Goal: Task Accomplishment & Management: Manage account settings

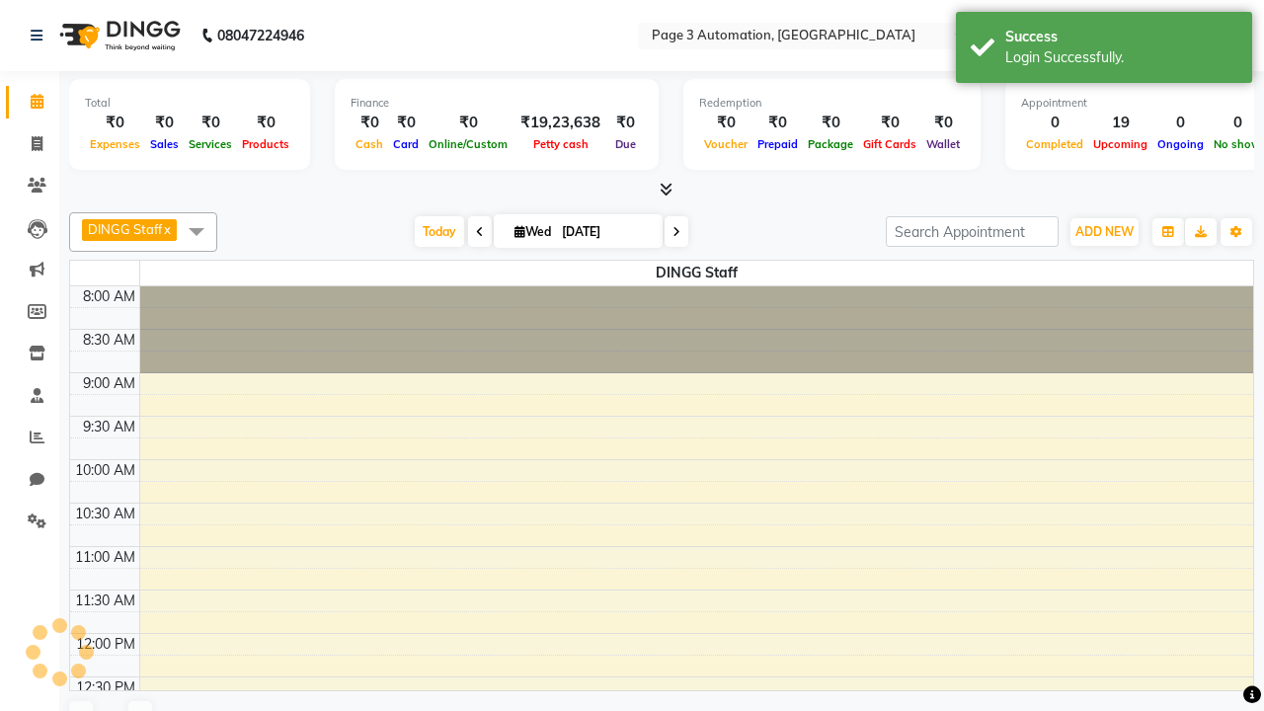
select select "en"
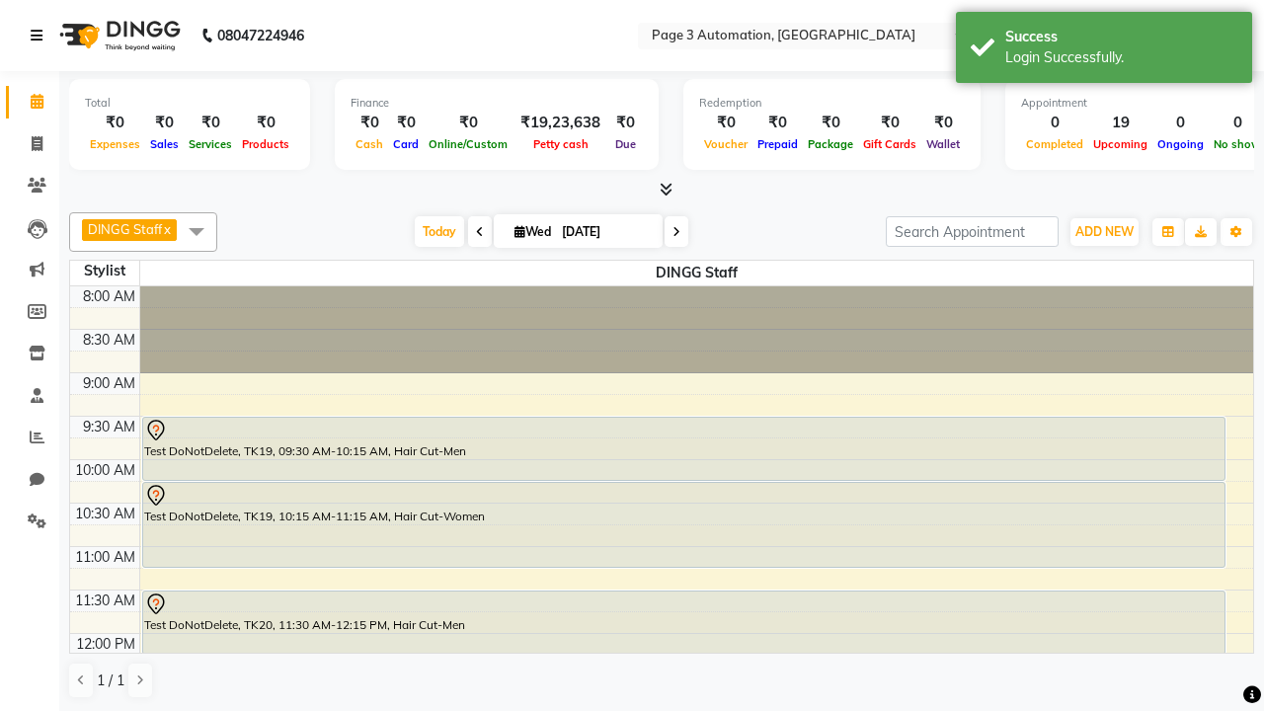
click at [40, 36] on icon at bounding box center [37, 36] width 12 height 14
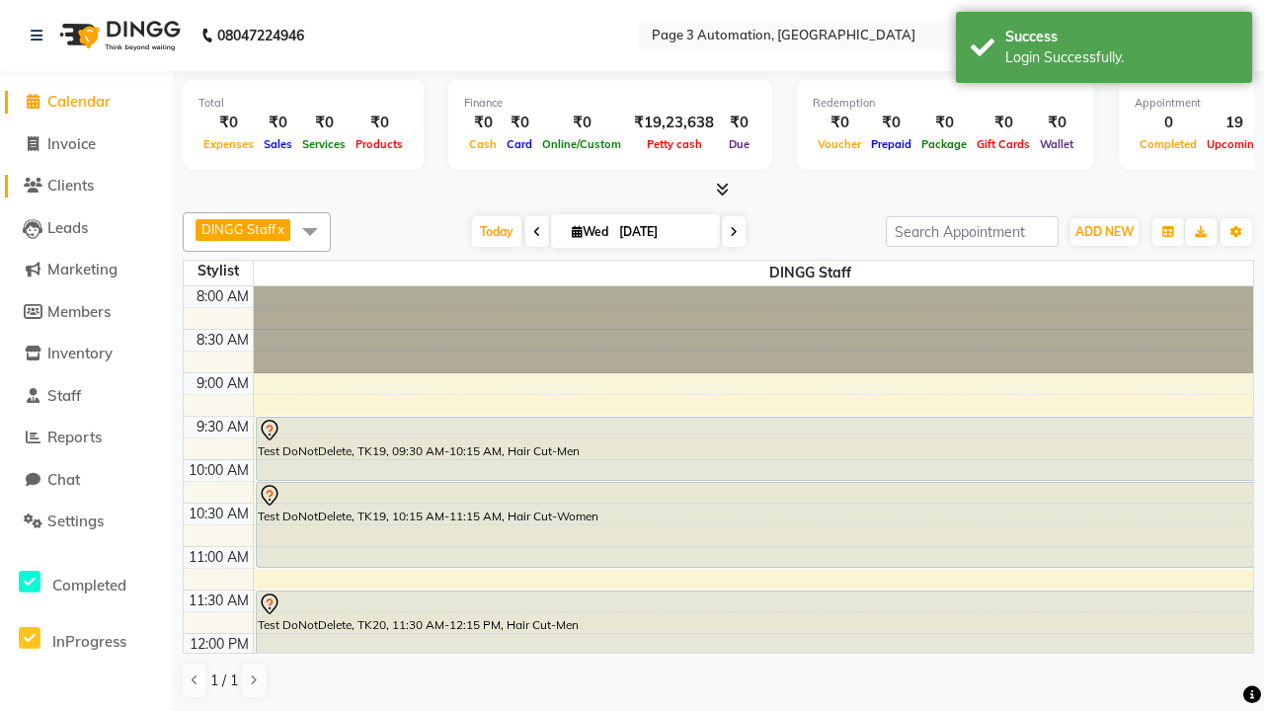
click at [86, 186] on span "Clients" at bounding box center [70, 185] width 46 height 19
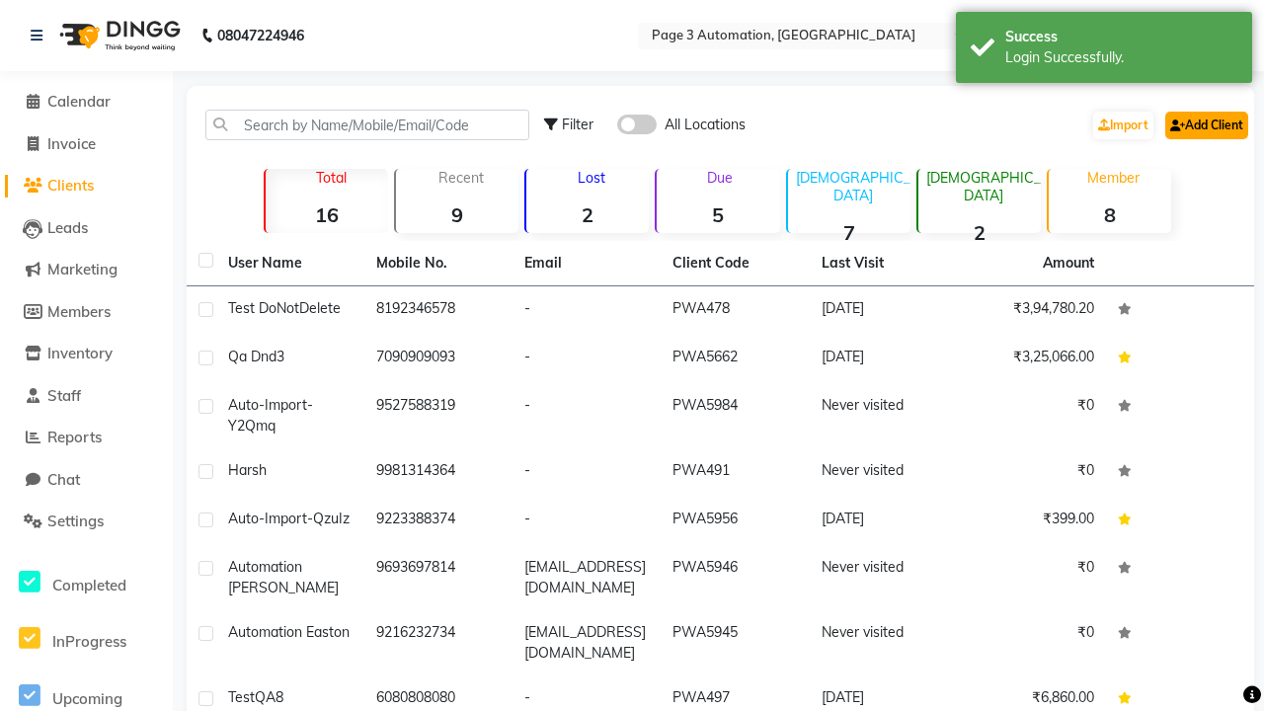
click at [1205, 124] on link "Add Client" at bounding box center [1206, 126] width 83 height 28
select select "22"
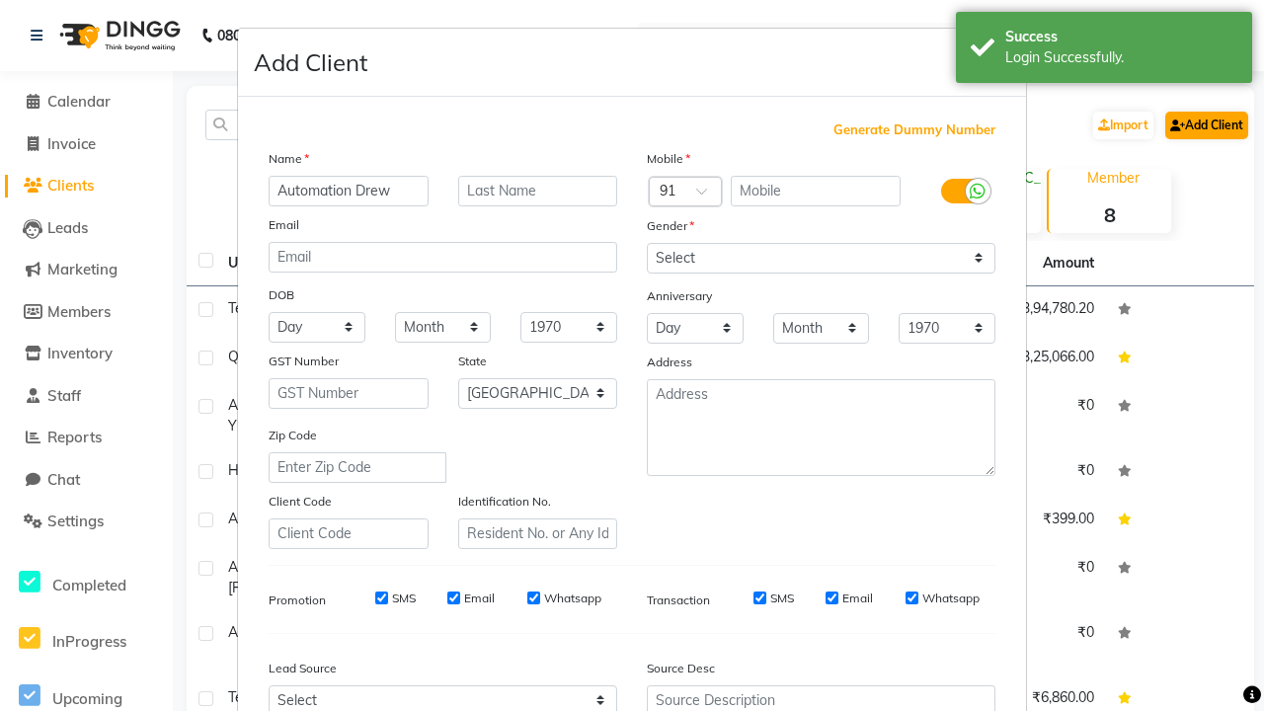
type input "Automation Drew"
type input "9149153695"
type input "[EMAIL_ADDRESS][DOMAIN_NAME]"
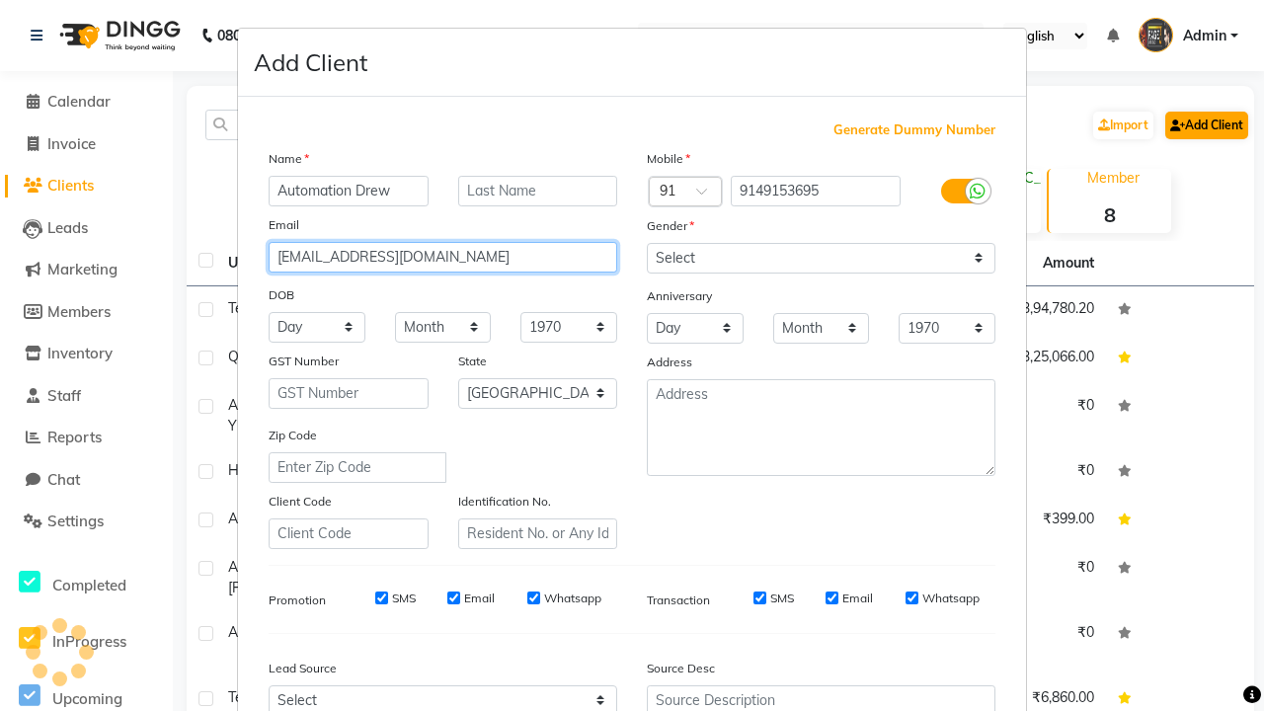
select select "male"
type input "qCFYZnKIS0@huPDH.com"
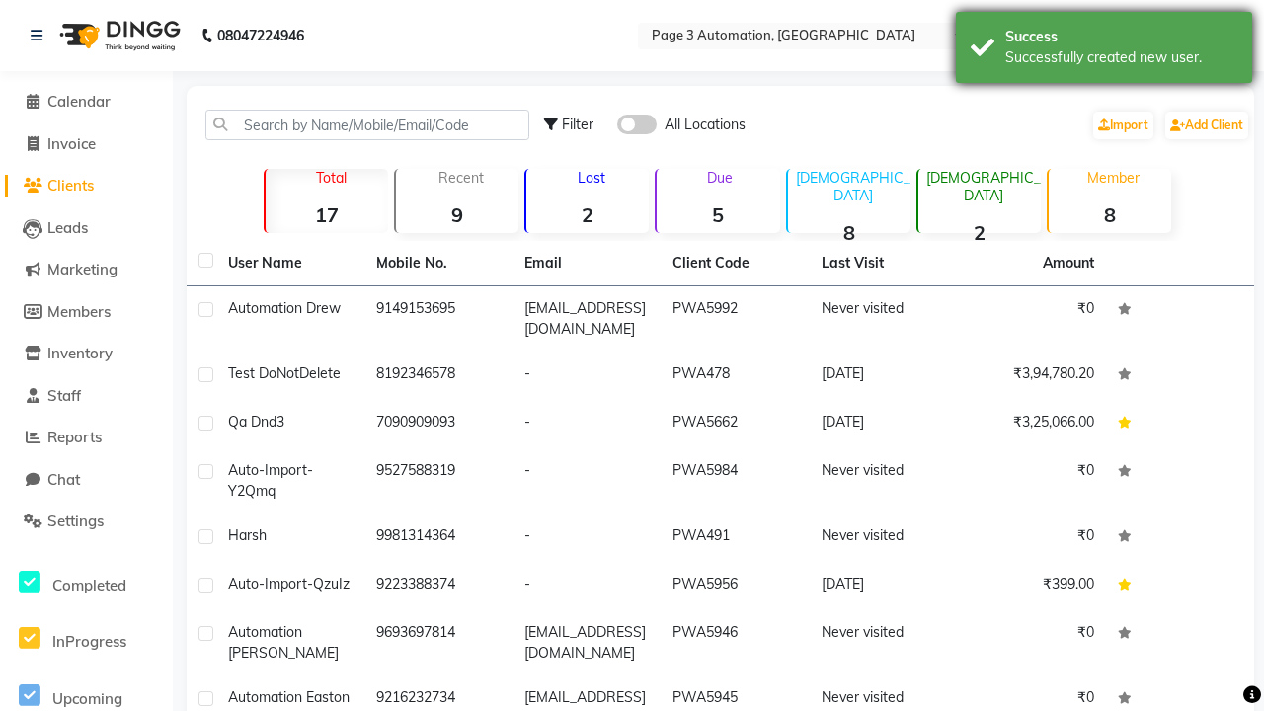
click at [1104, 50] on div "Successfully created new user." at bounding box center [1121, 57] width 232 height 21
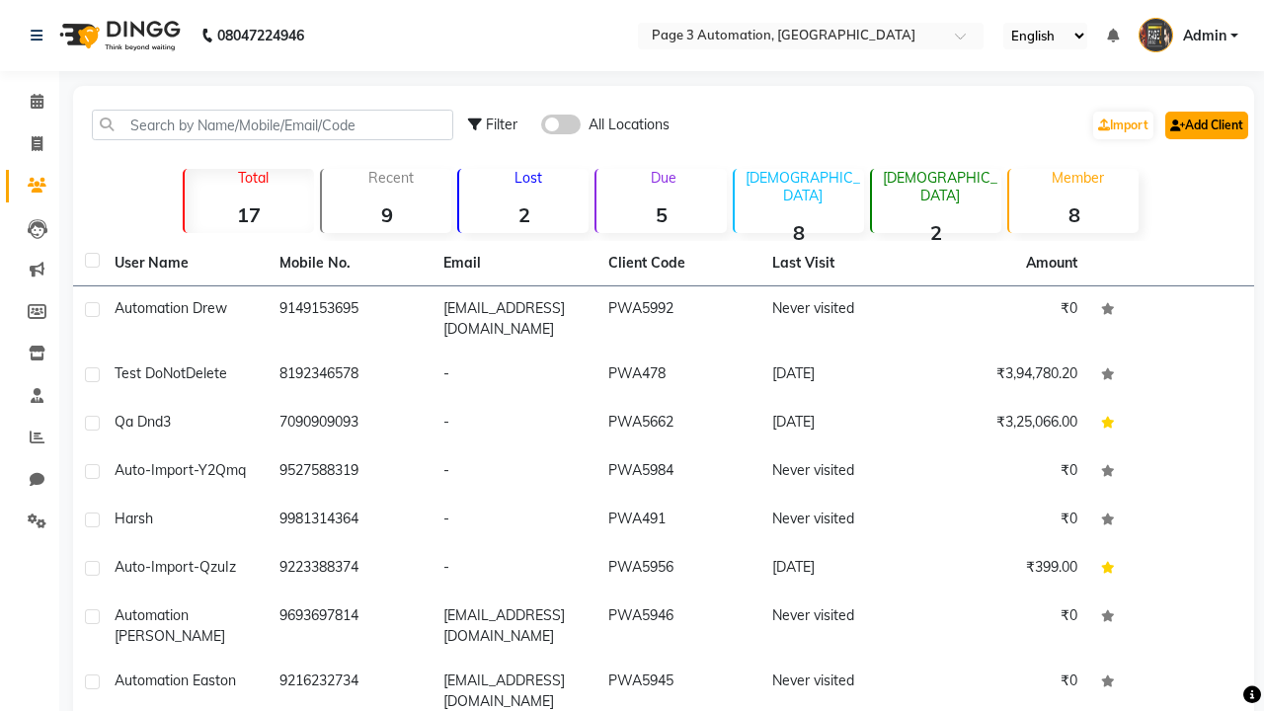
click at [1205, 124] on link "Add Client" at bounding box center [1206, 126] width 83 height 28
select select "22"
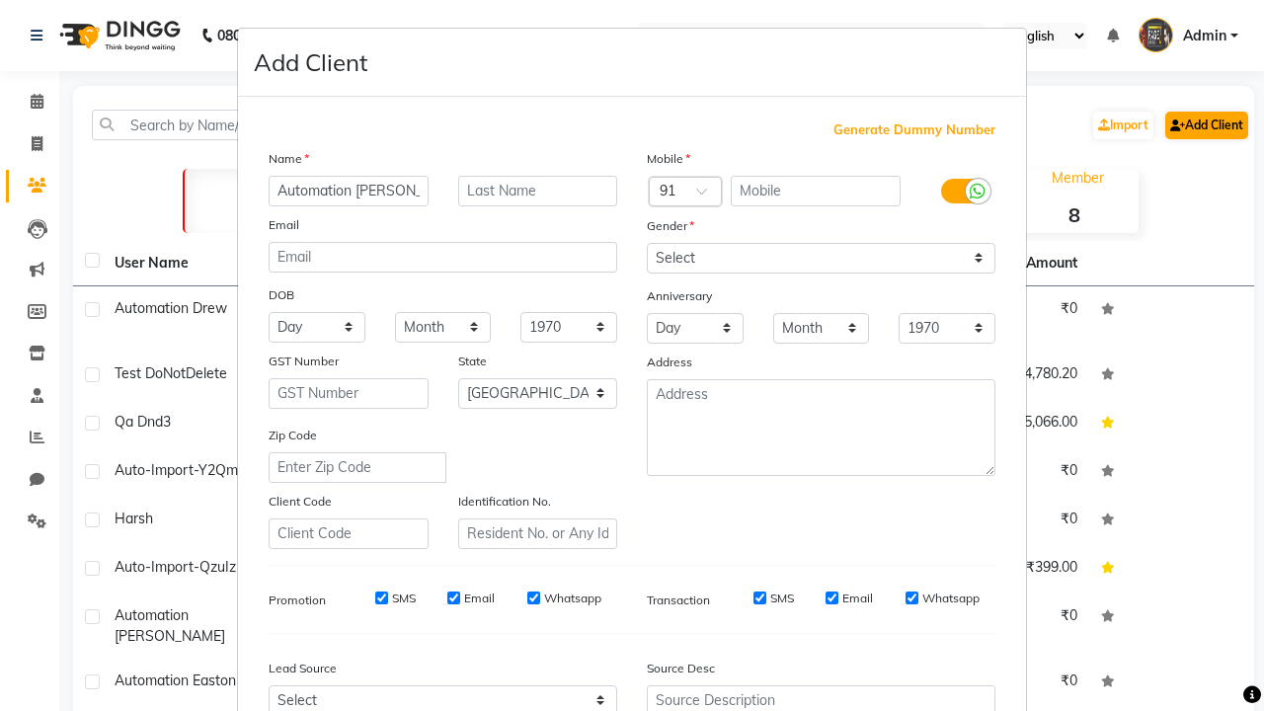
type input "Automation [PERSON_NAME]"
type input "9359652598"
type input "[EMAIL_ADDRESS][DOMAIN_NAME]"
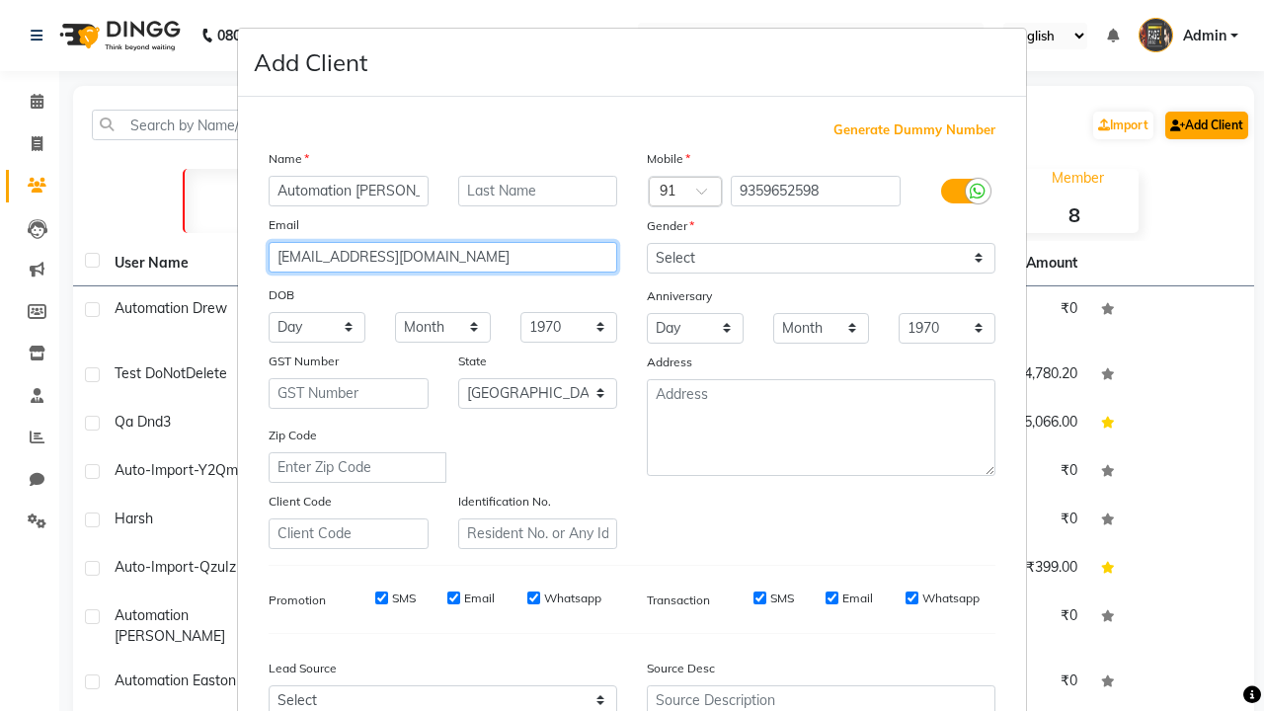
select select "[DEMOGRAPHIC_DATA]"
type input "[EMAIL_ADDRESS][DOMAIN_NAME]"
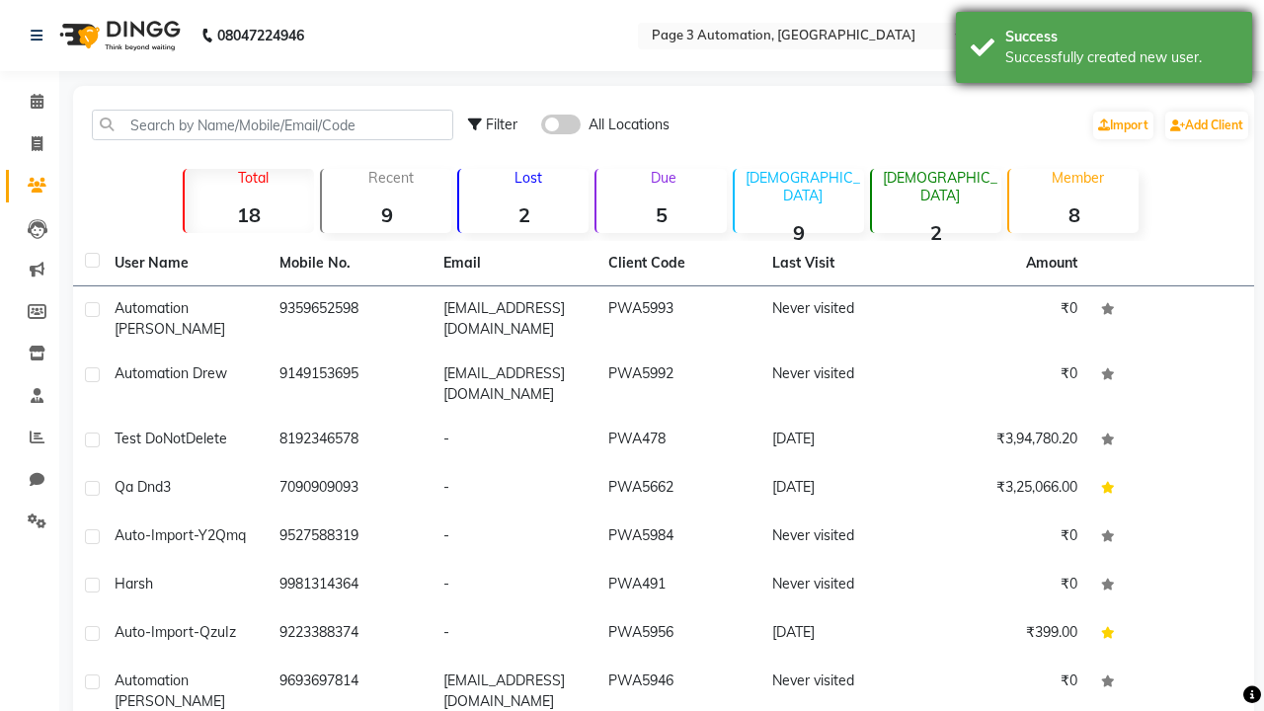
click at [1104, 50] on div "Successfully created new user." at bounding box center [1121, 57] width 232 height 21
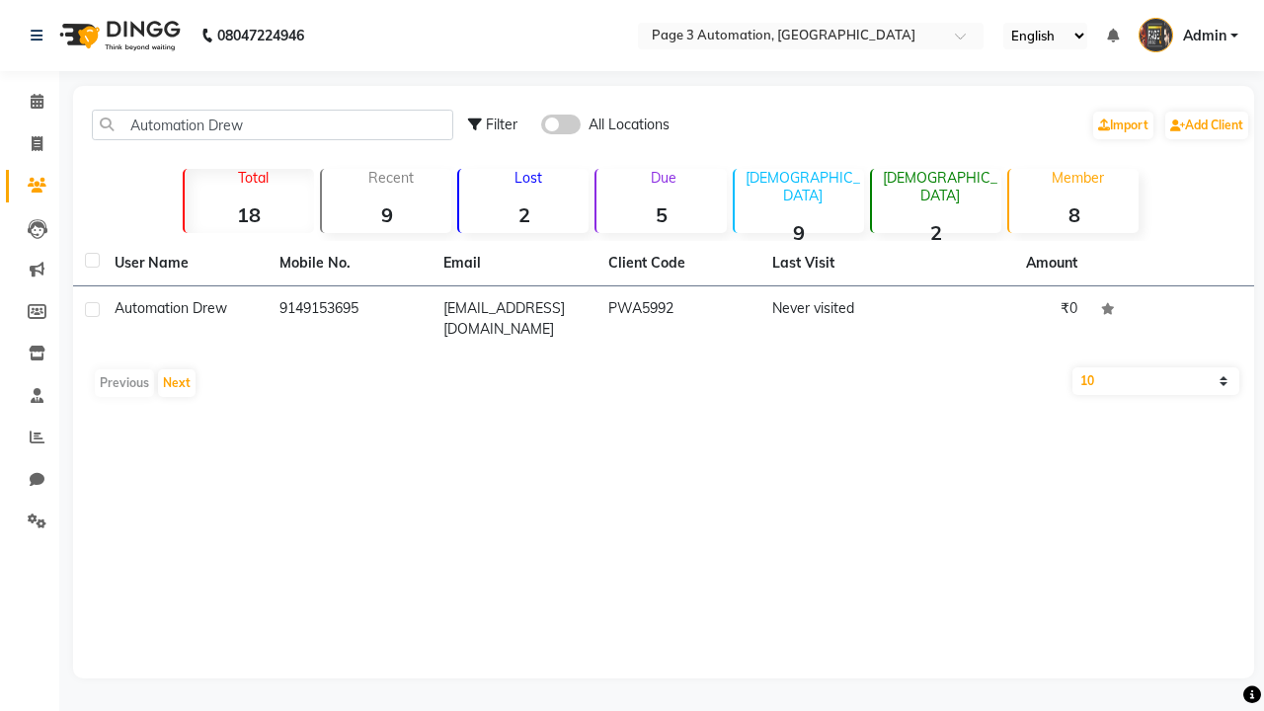
type input "Automation Drew"
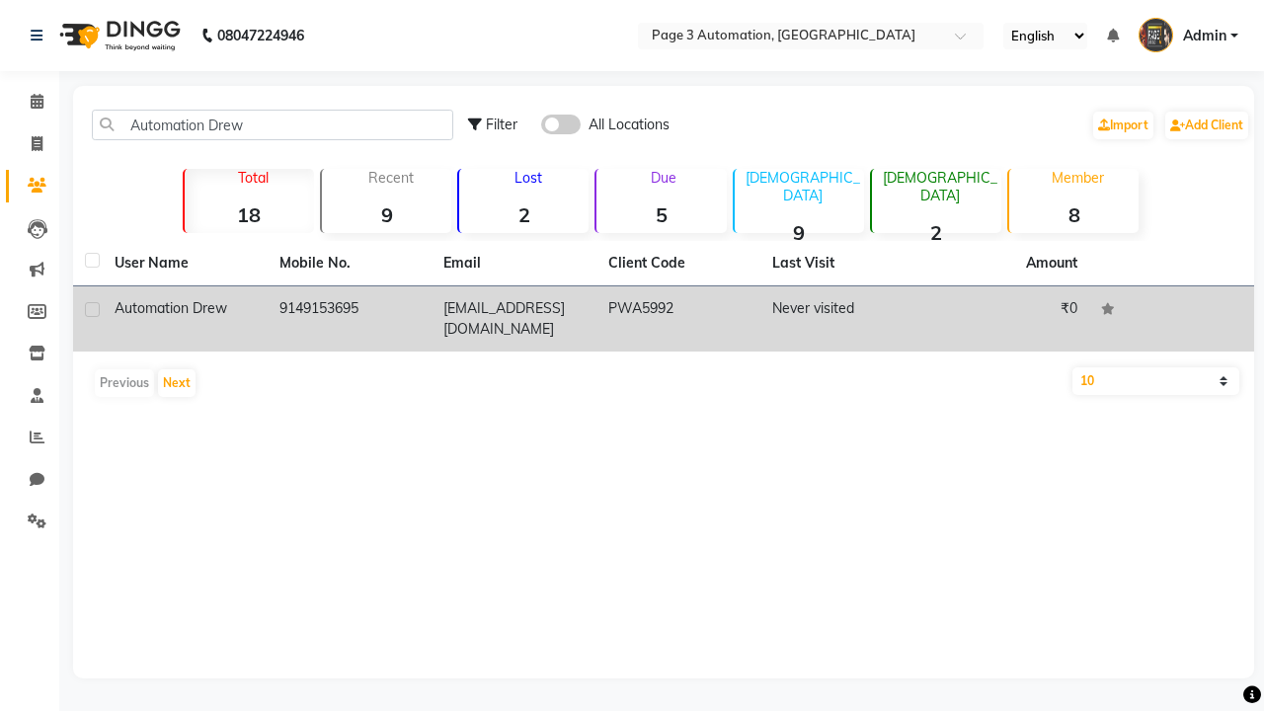
click at [664, 319] on td "PWA5992" at bounding box center [678, 318] width 165 height 65
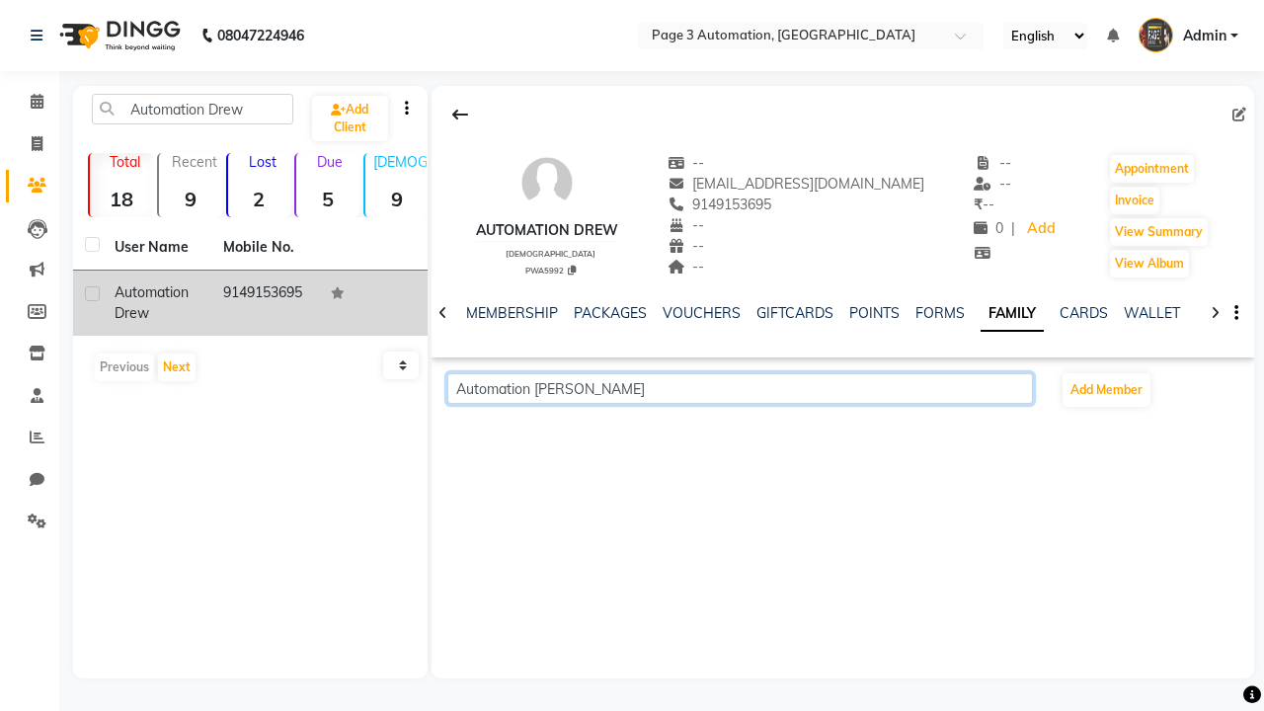
scroll to position [0, 349]
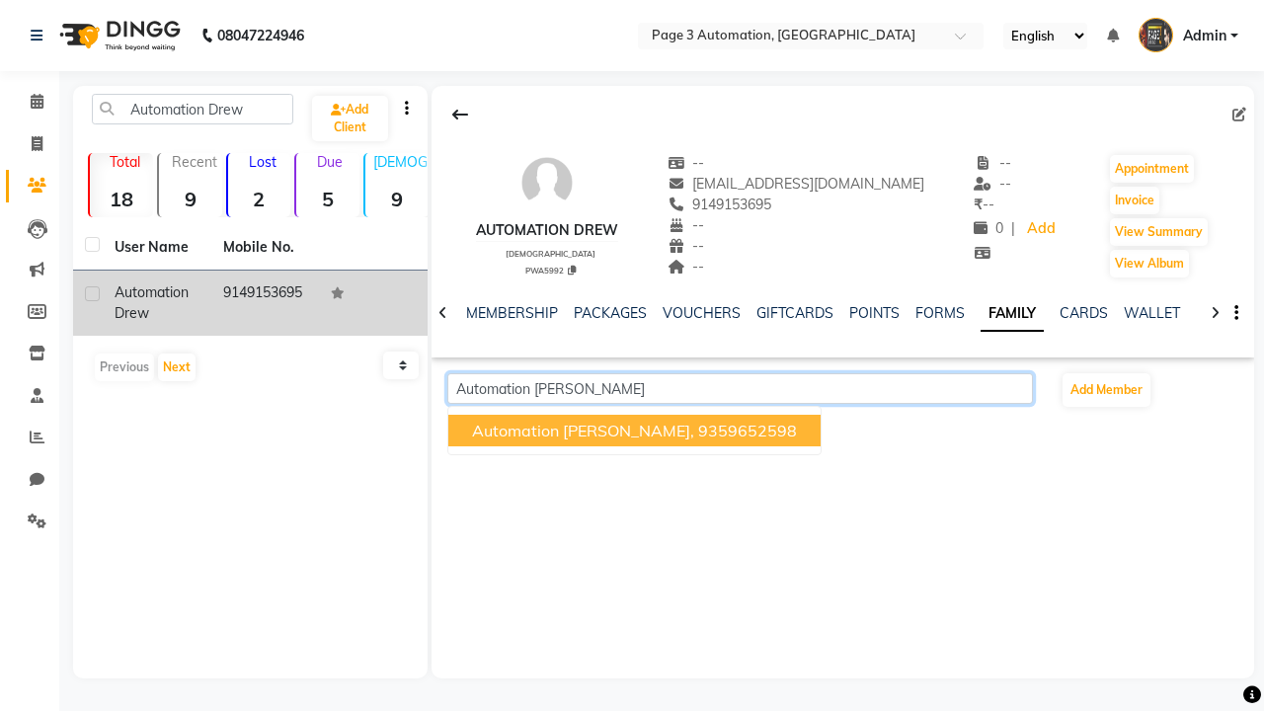
click at [589, 431] on span "Automation [PERSON_NAME]," at bounding box center [583, 431] width 222 height 20
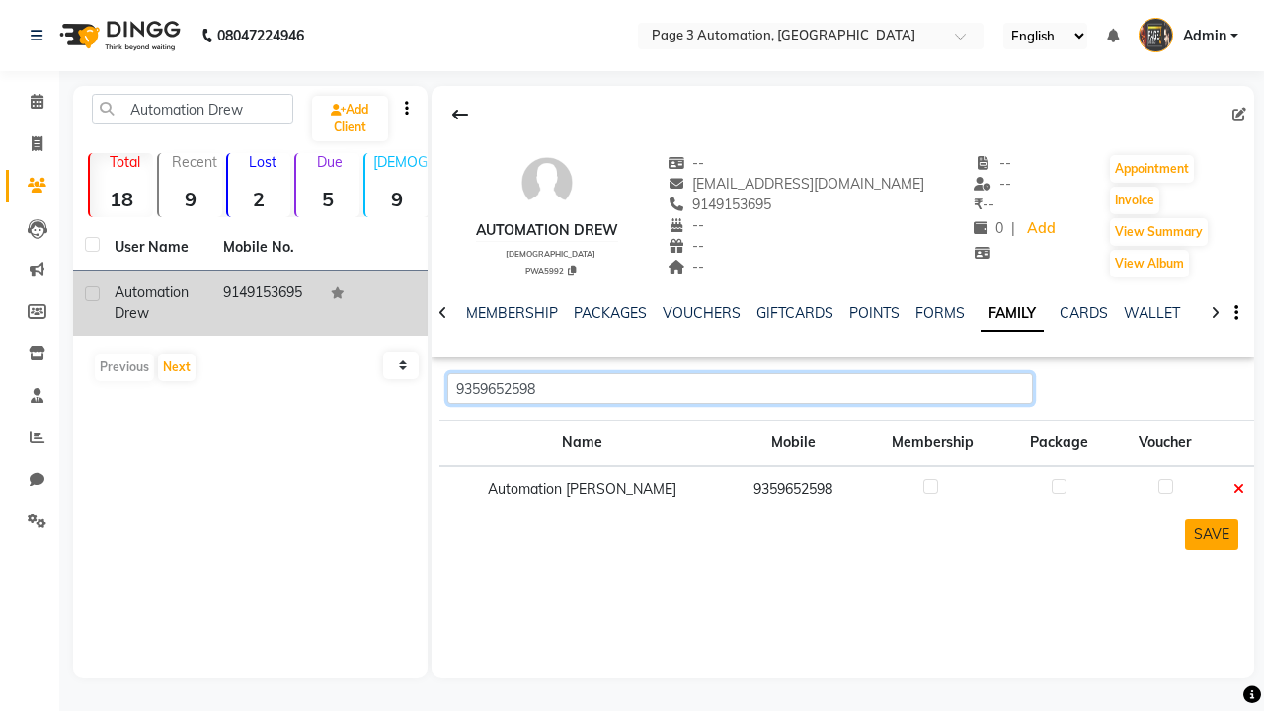
type input "9359652598"
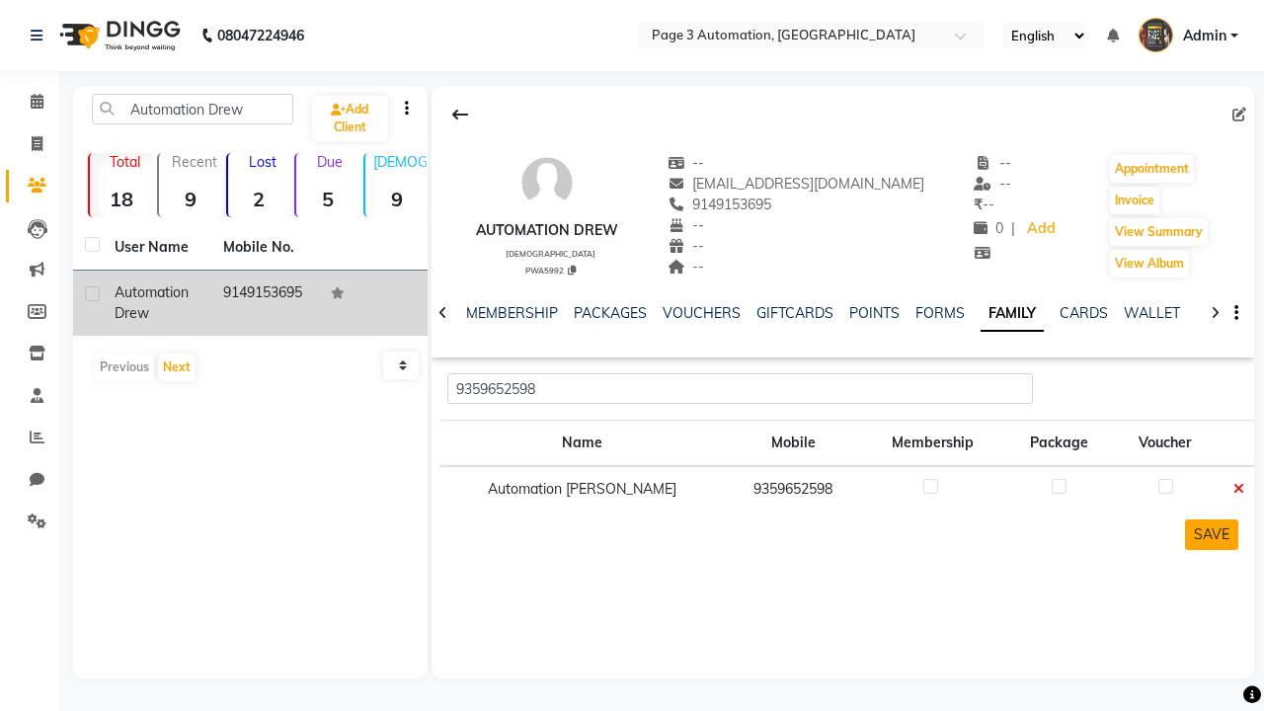
click at [1211, 534] on button "SAVE" at bounding box center [1211, 534] width 53 height 31
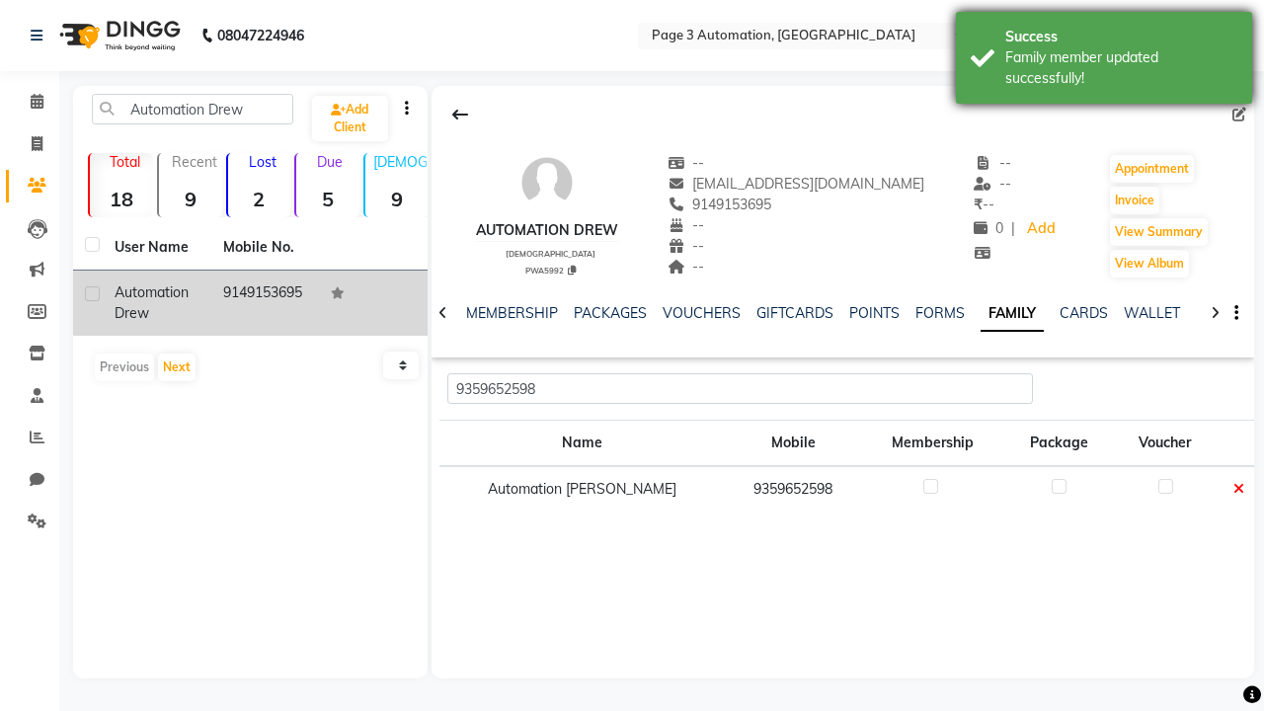
click at [1104, 60] on div "Family member updated successfully!" at bounding box center [1121, 67] width 232 height 41
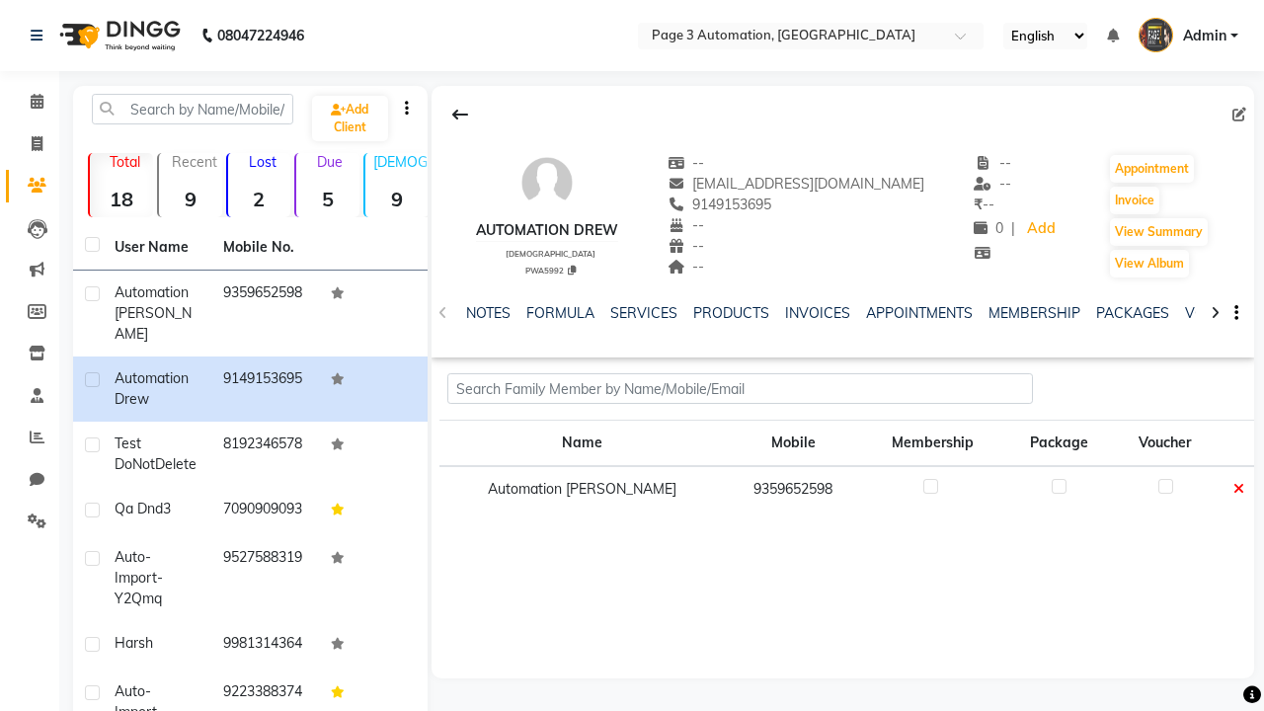
click at [1234, 489] on icon at bounding box center [1238, 489] width 11 height 14
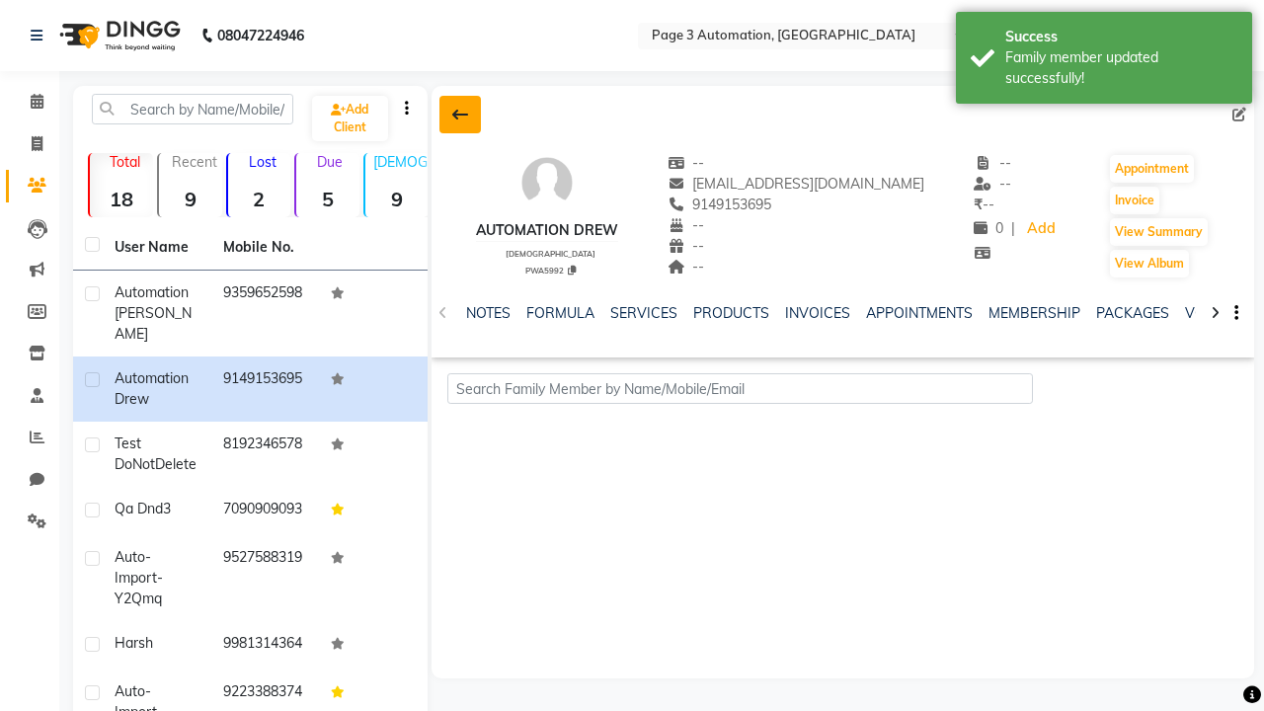
click at [1104, 60] on div "Family member updated successfully!" at bounding box center [1121, 67] width 232 height 41
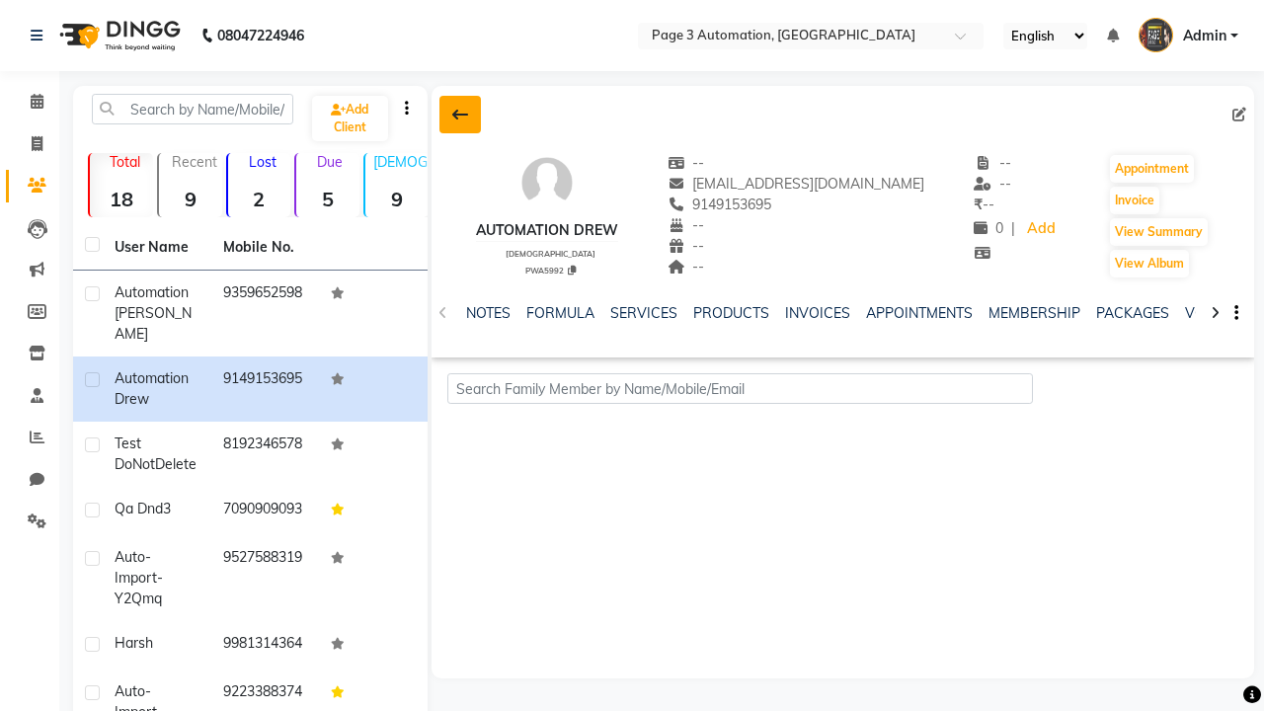
click at [459, 115] on icon at bounding box center [460, 115] width 16 height 16
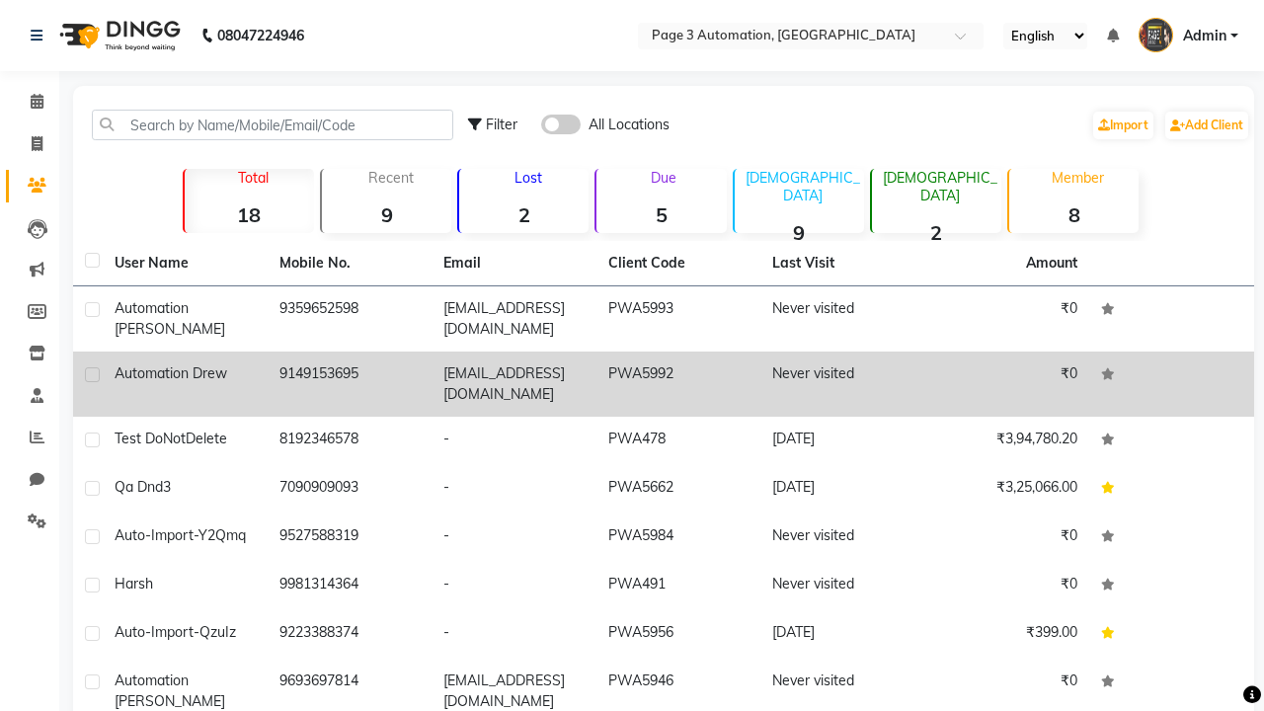
click at [92, 374] on label at bounding box center [92, 374] width 15 height 15
click at [92, 374] on input "checkbox" at bounding box center [91, 375] width 13 height 13
checkbox input "true"
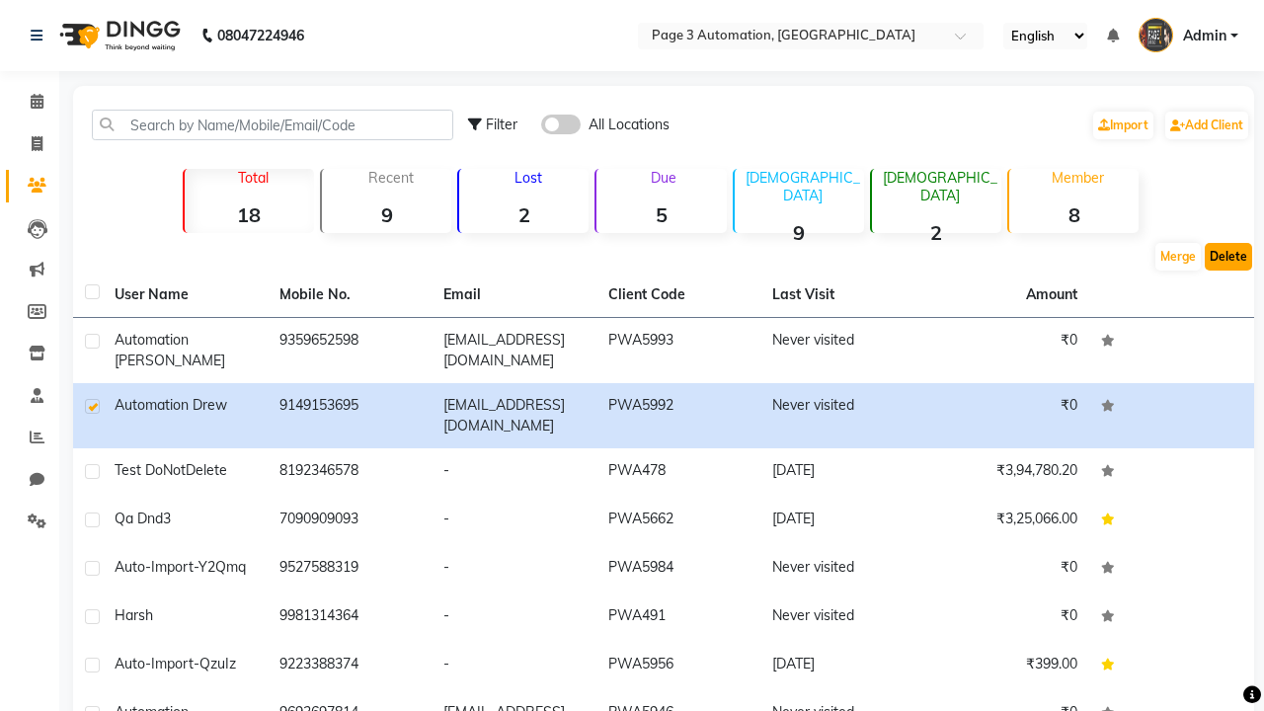
click at [1228, 257] on button "Delete" at bounding box center [1228, 257] width 47 height 28
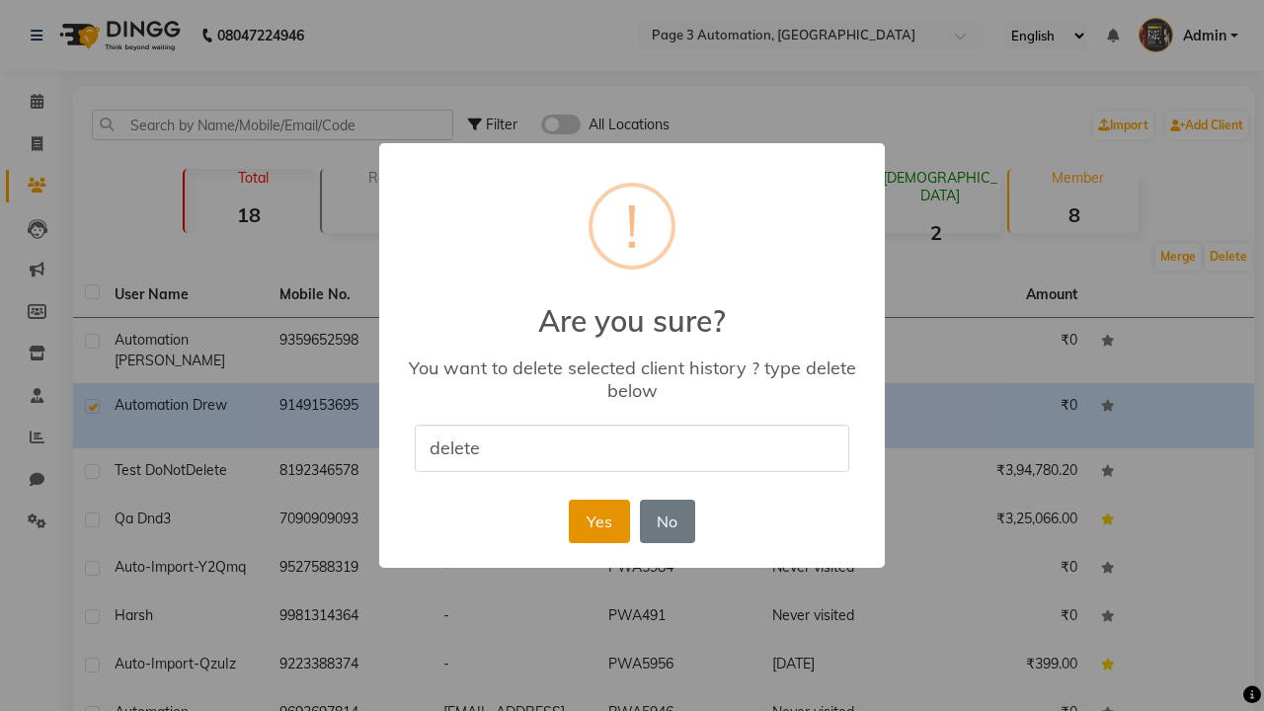
type input "delete"
click at [598, 520] on button "Yes" at bounding box center [599, 521] width 60 height 43
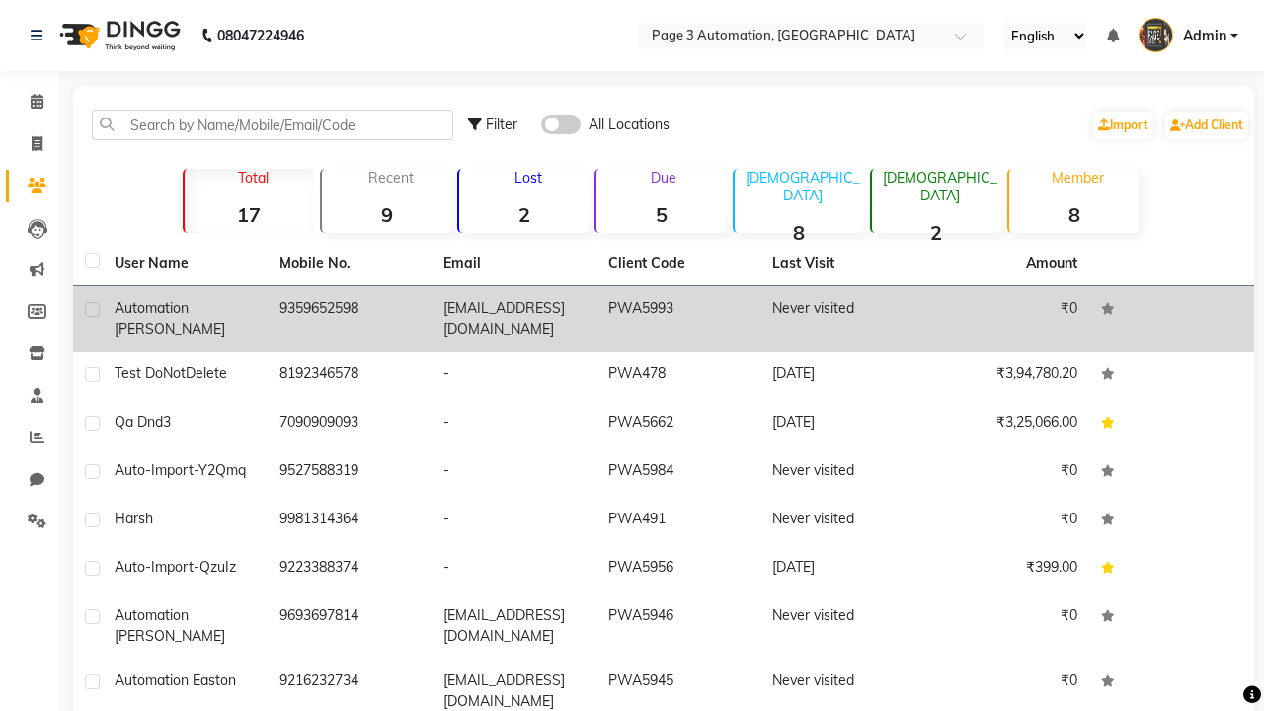
click at [92, 309] on label at bounding box center [92, 309] width 15 height 15
click at [92, 309] on input "checkbox" at bounding box center [91, 310] width 13 height 13
checkbox input "true"
